Goal: Use online tool/utility: Utilize a website feature to perform a specific function

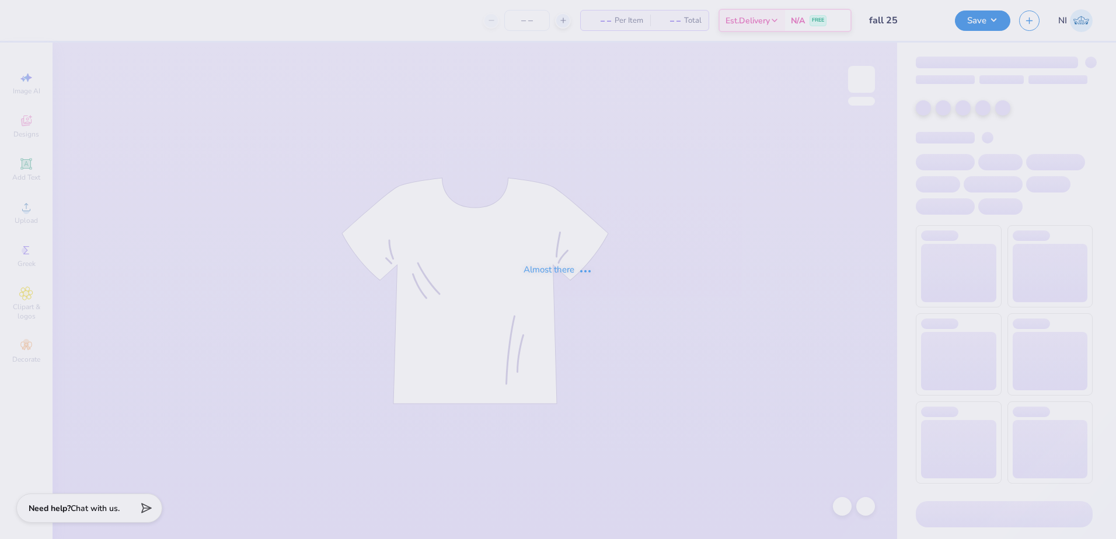
type input "fall 25"
type input "pi phi pihol edit"
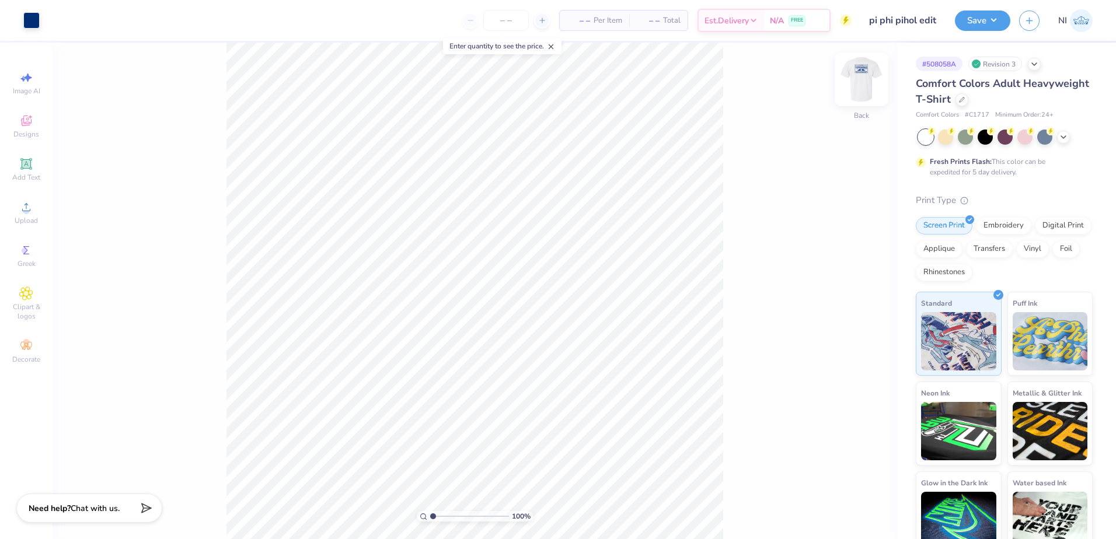
click at [865, 67] on img at bounding box center [861, 79] width 47 height 47
